Goal: Task Accomplishment & Management: Manage account settings

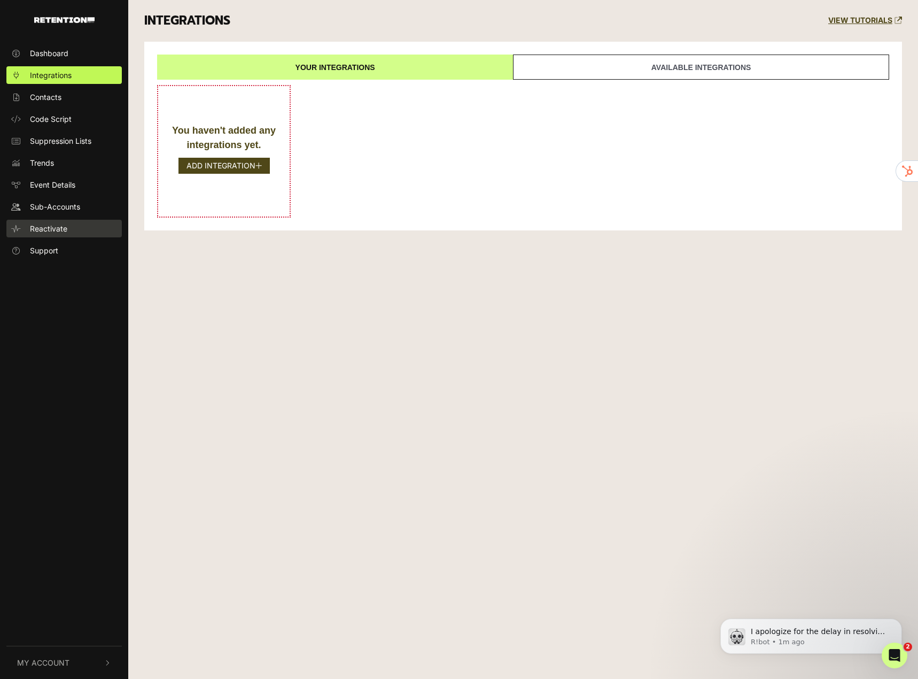
click at [43, 226] on span "Reactivate" at bounding box center [48, 228] width 37 height 11
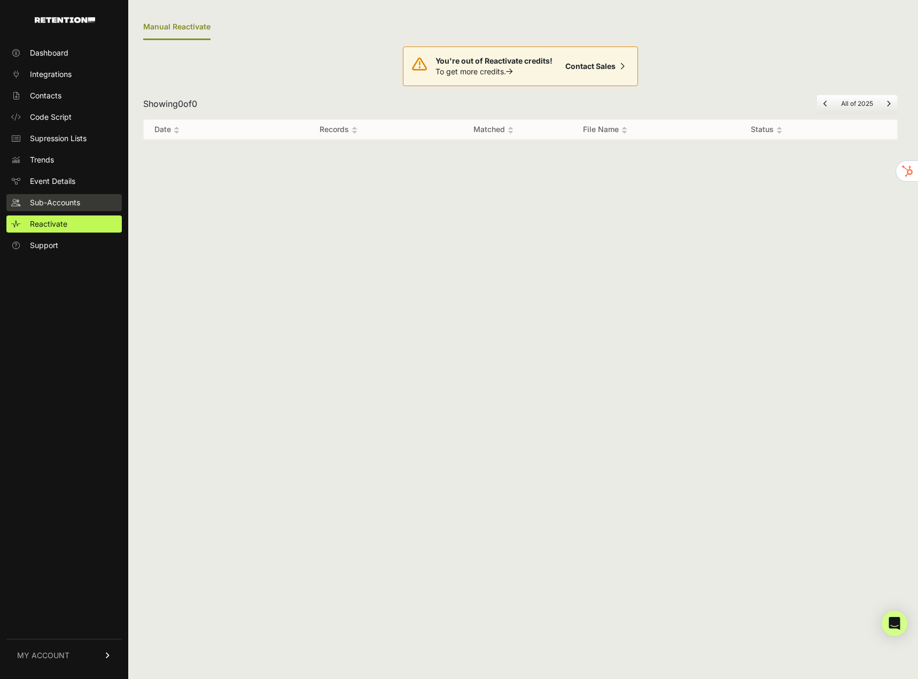
click at [46, 207] on span "Sub-Accounts" at bounding box center [55, 202] width 50 height 11
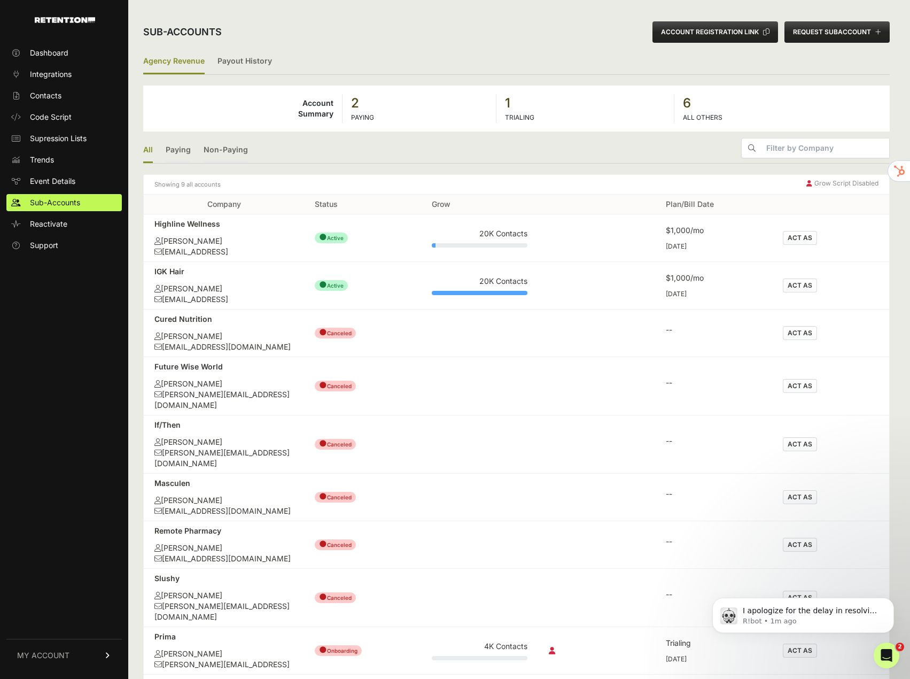
click at [805, 282] on button "ACT AS" at bounding box center [800, 286] width 34 height 14
